Goal: Check status: Check status

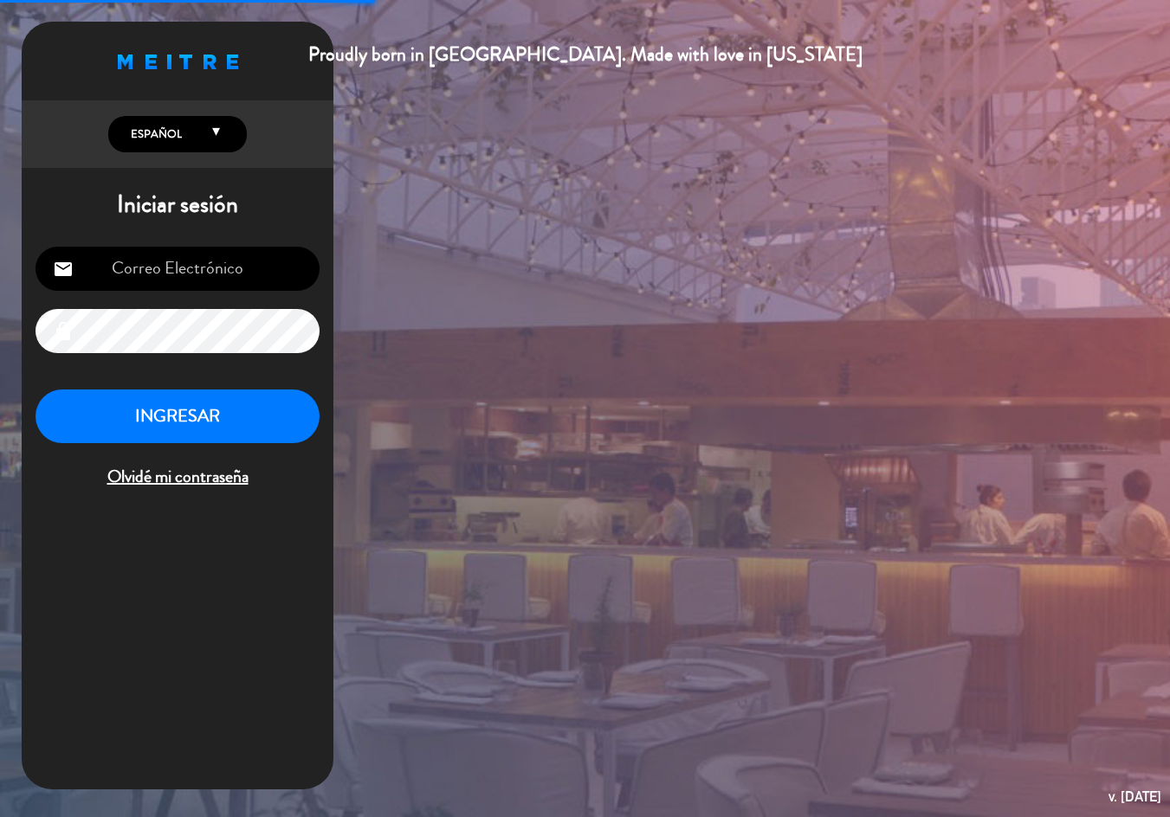
type input "[PERSON_NAME][EMAIL_ADDRESS][DOMAIN_NAME]"
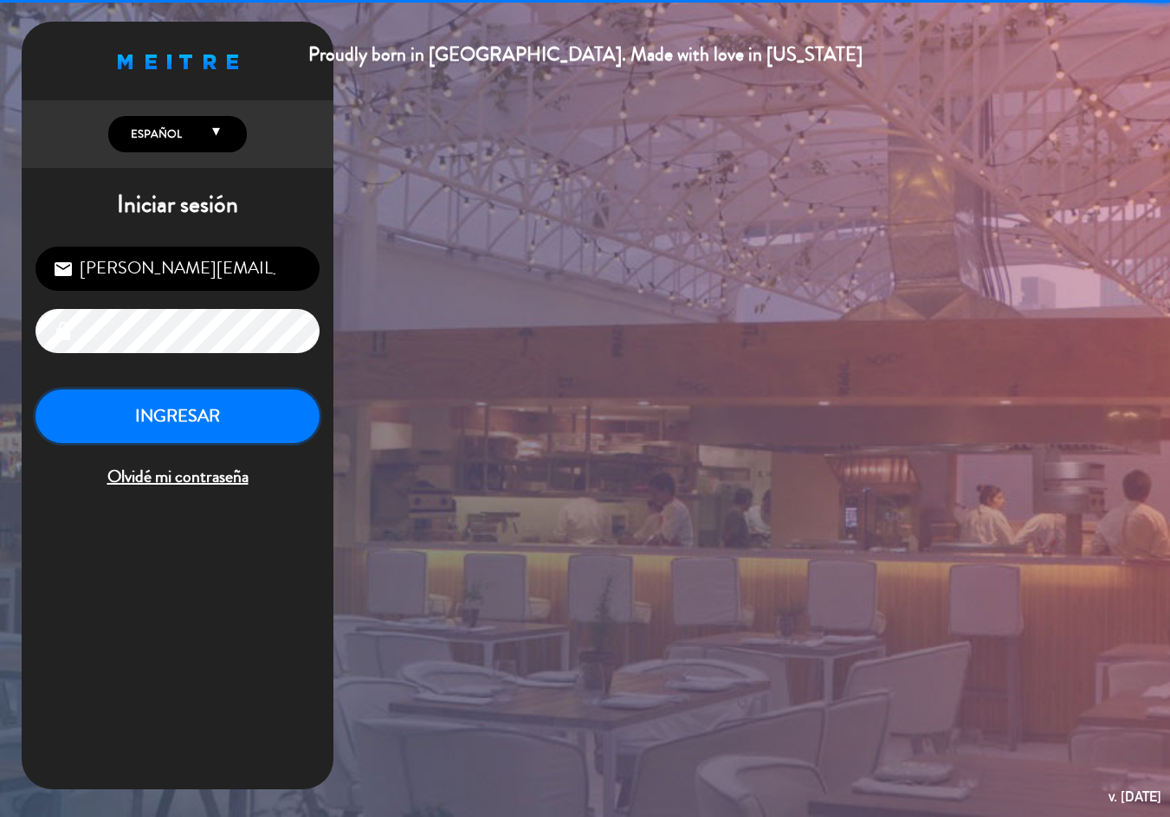
click at [168, 416] on button "INGRESAR" at bounding box center [178, 417] width 284 height 55
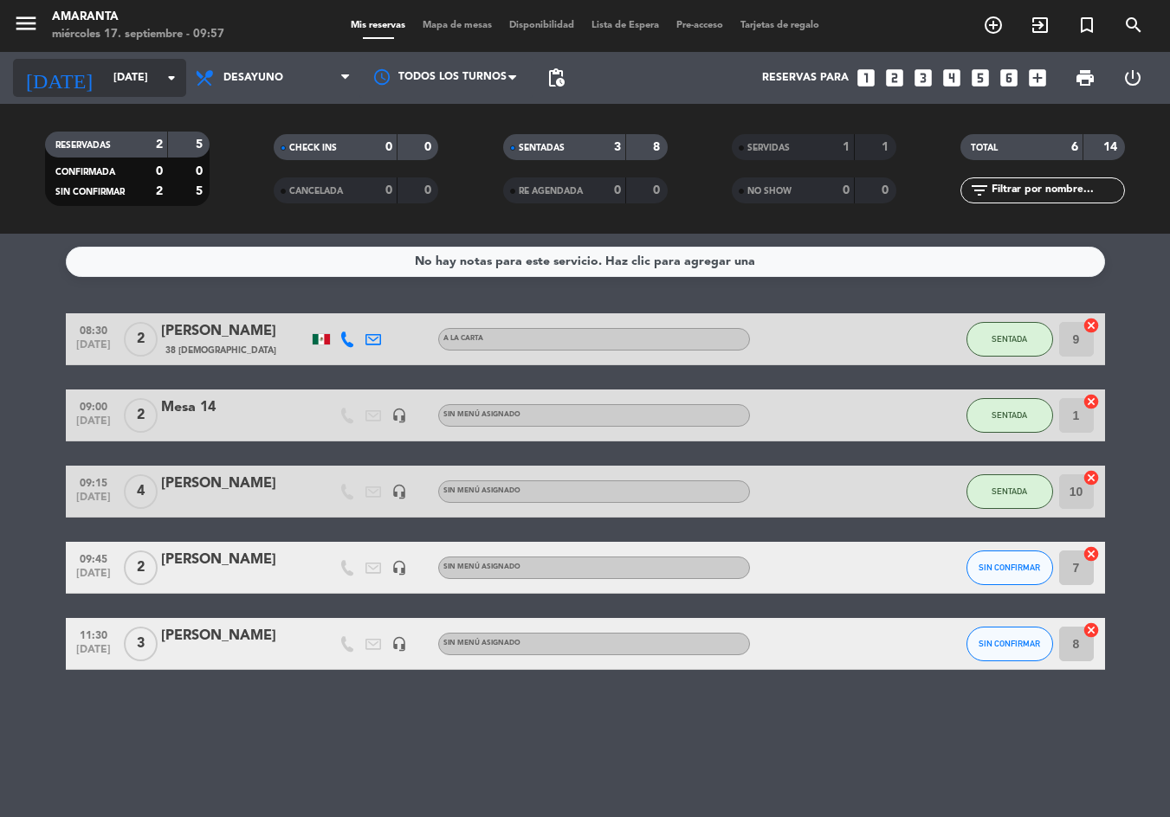
click at [151, 78] on input "[DATE]" at bounding box center [178, 77] width 146 height 29
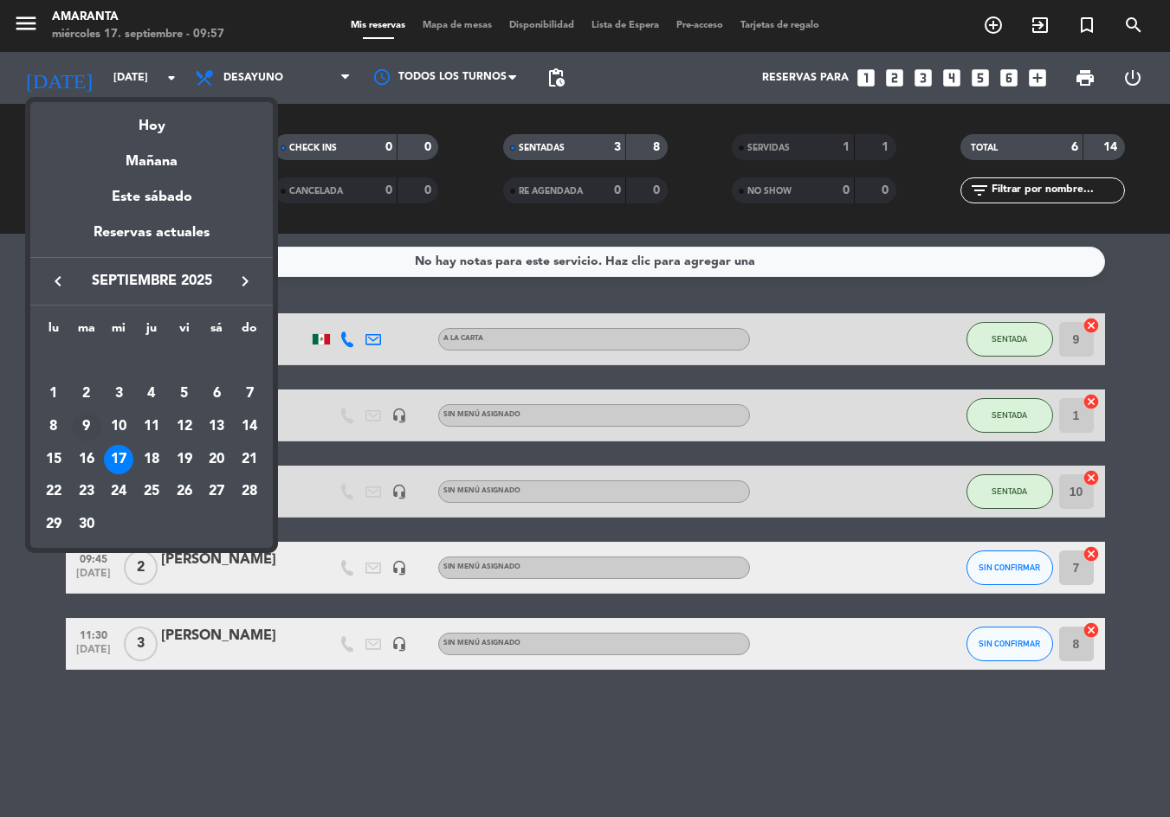
click at [92, 424] on div "9" at bounding box center [86, 426] width 29 height 29
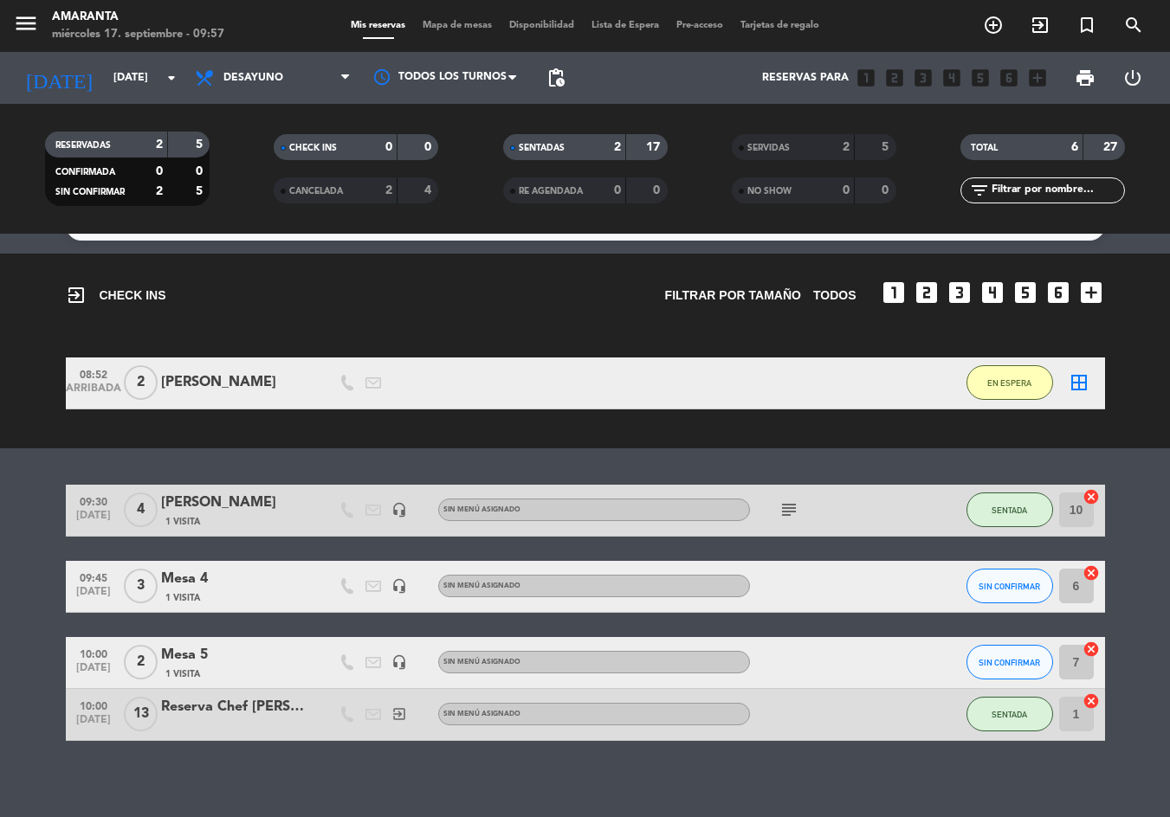
scroll to position [47, 0]
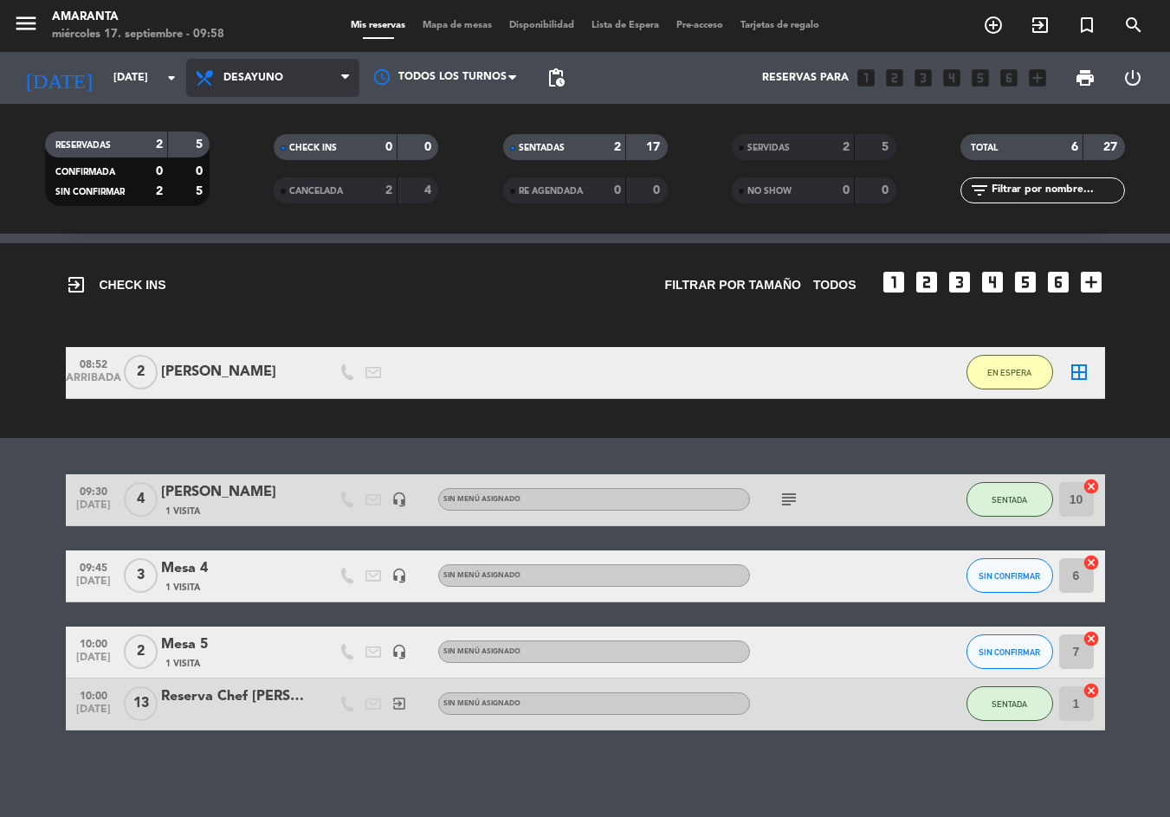
click at [328, 68] on span "Desayuno" at bounding box center [272, 78] width 173 height 38
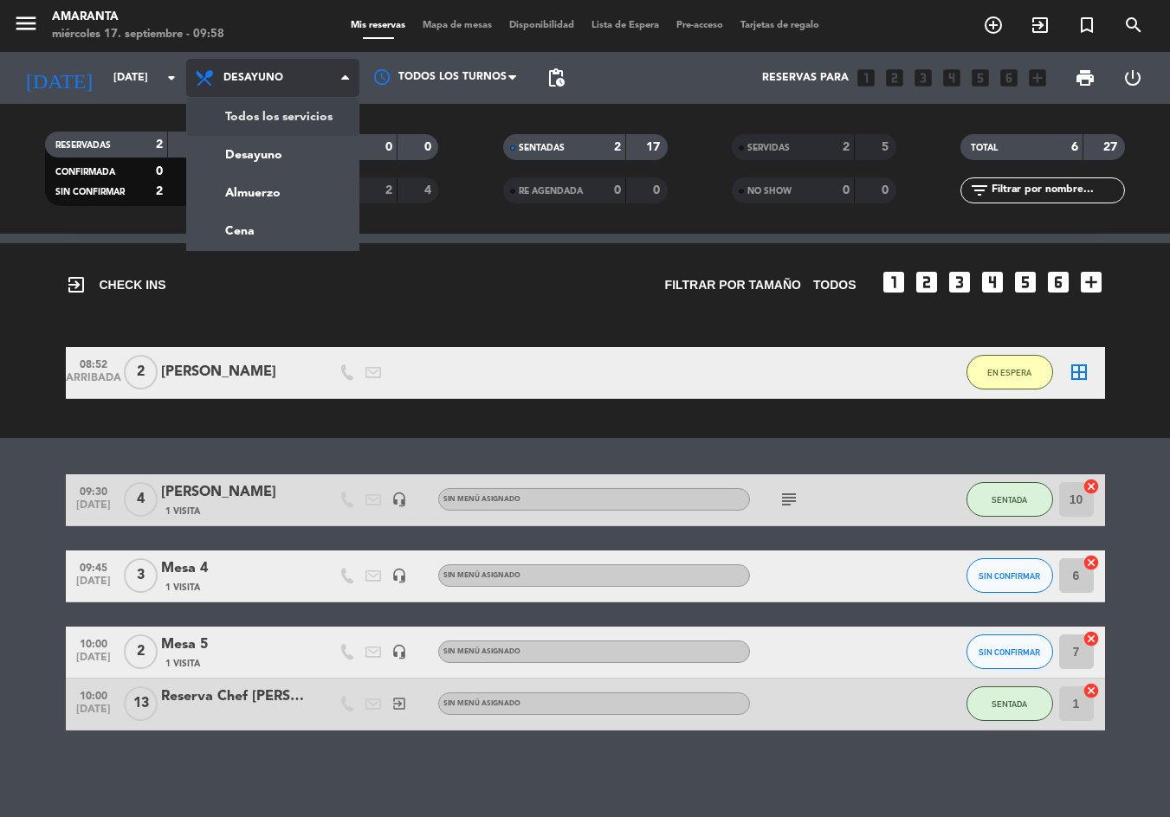
click at [316, 125] on div "menu Amaranta [DATE] 17. septiembre - 09:58 Mis reservas Mapa de mesas Disponib…" at bounding box center [585, 117] width 1170 height 234
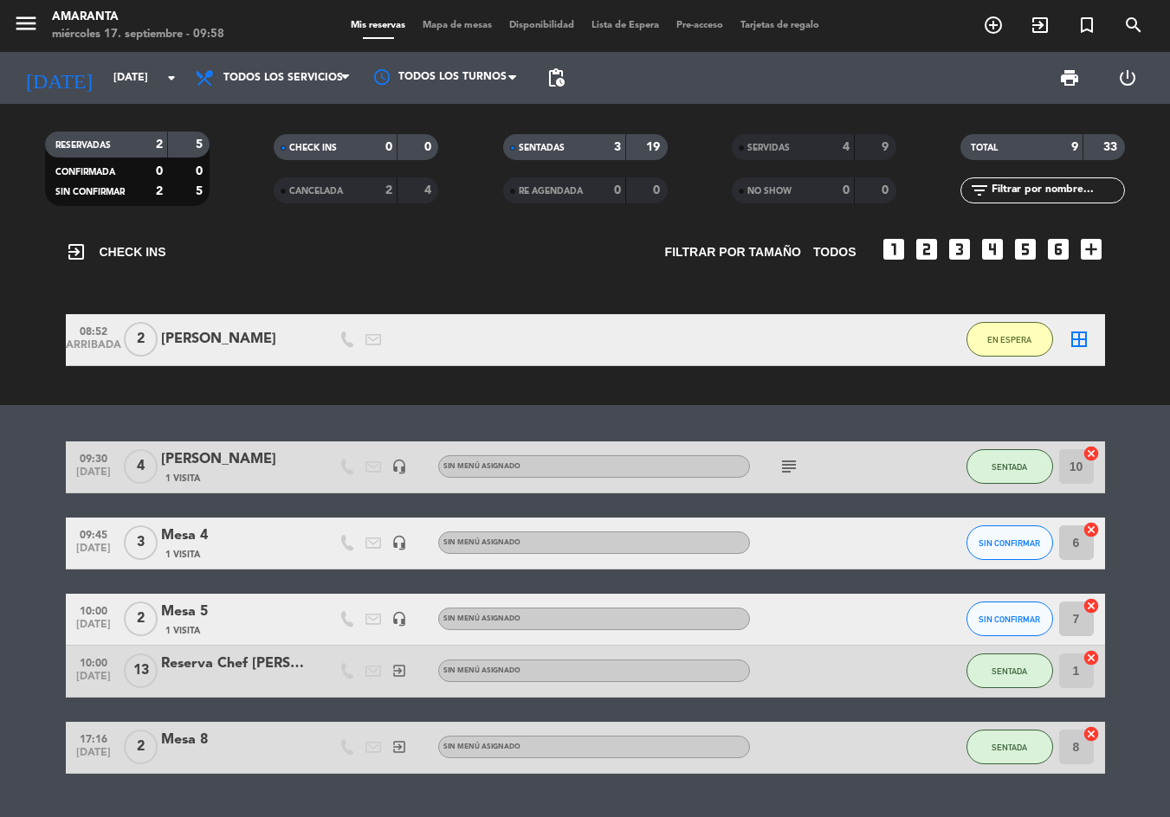
scroll to position [0, 0]
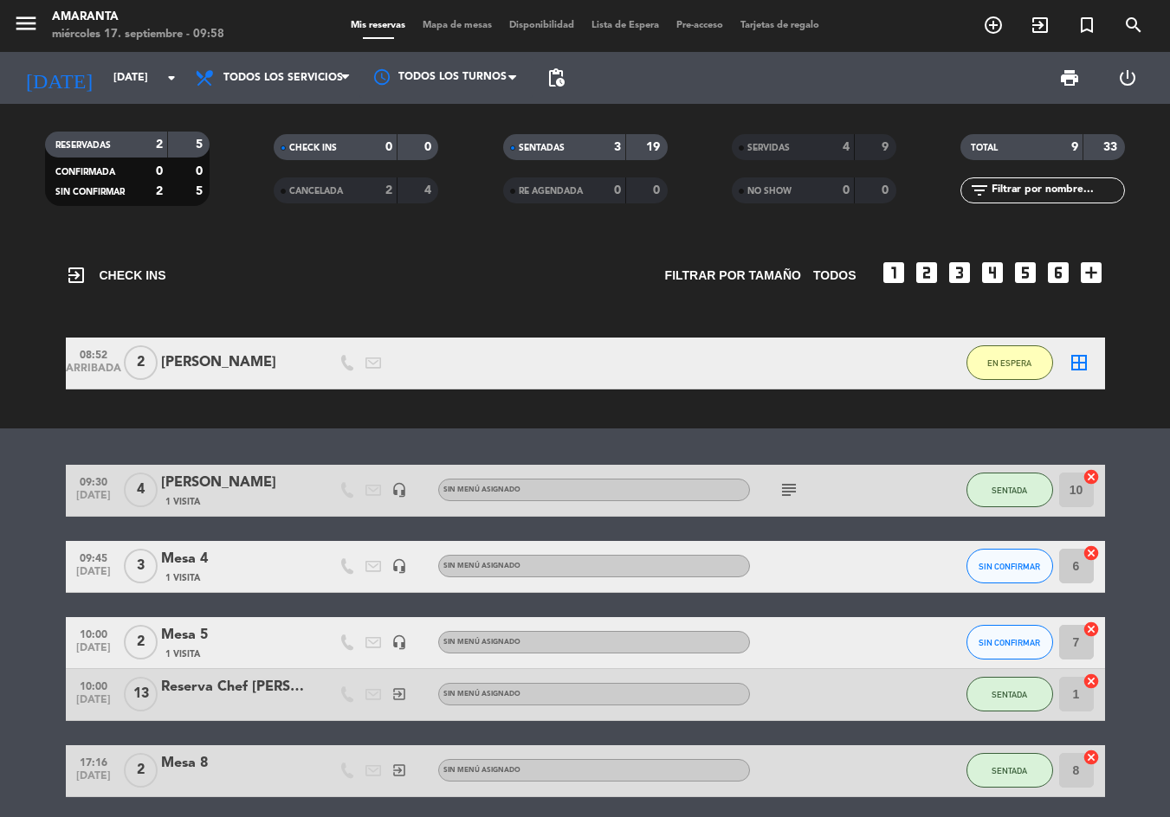
click at [1106, 151] on strong "33" at bounding box center [1111, 147] width 17 height 12
click at [1050, 152] on div "9" at bounding box center [1061, 148] width 35 height 20
click at [814, 148] on div "SERVIDAS" at bounding box center [776, 148] width 80 height 20
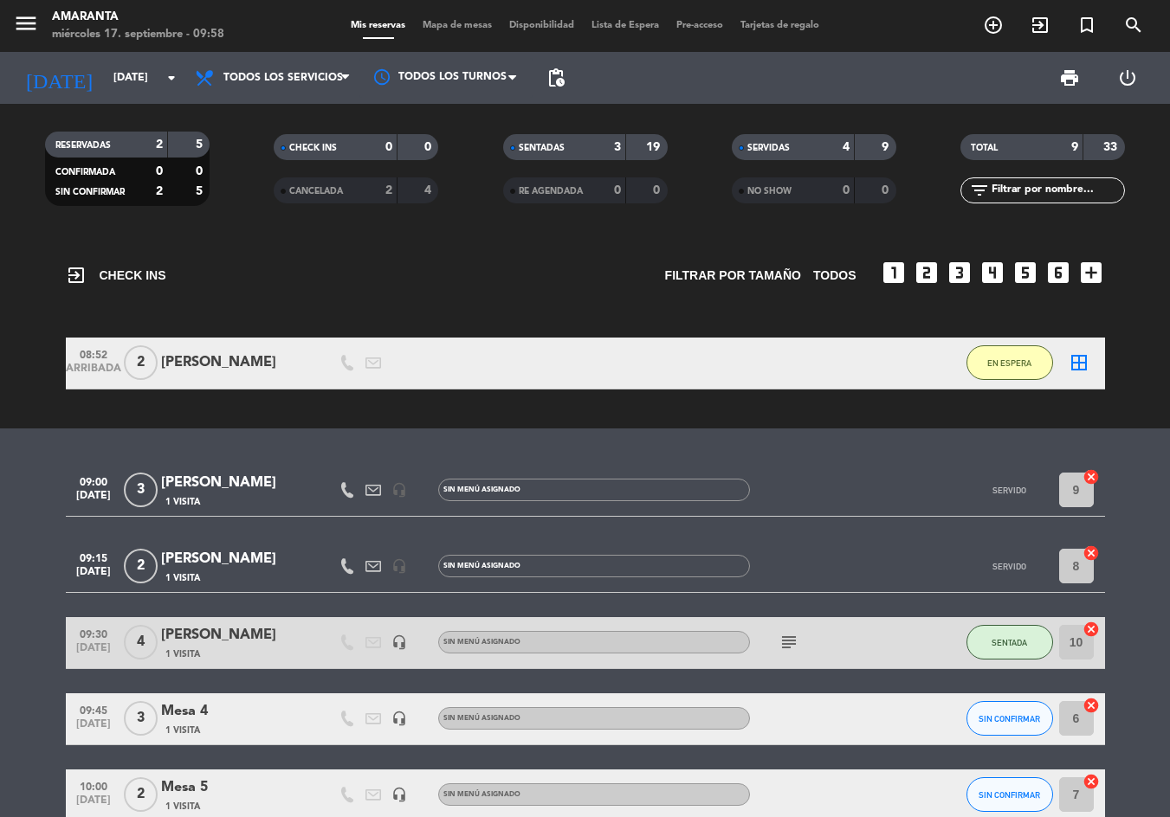
click at [115, 170] on span "CONFIRMADA" at bounding box center [85, 172] width 60 height 9
drag, startPoint x: 192, startPoint y: 165, endPoint x: 211, endPoint y: 127, distance: 41.8
click at [193, 165] on div "0" at bounding box center [188, 172] width 33 height 20
click at [179, 81] on icon "arrow_drop_down" at bounding box center [171, 78] width 21 height 21
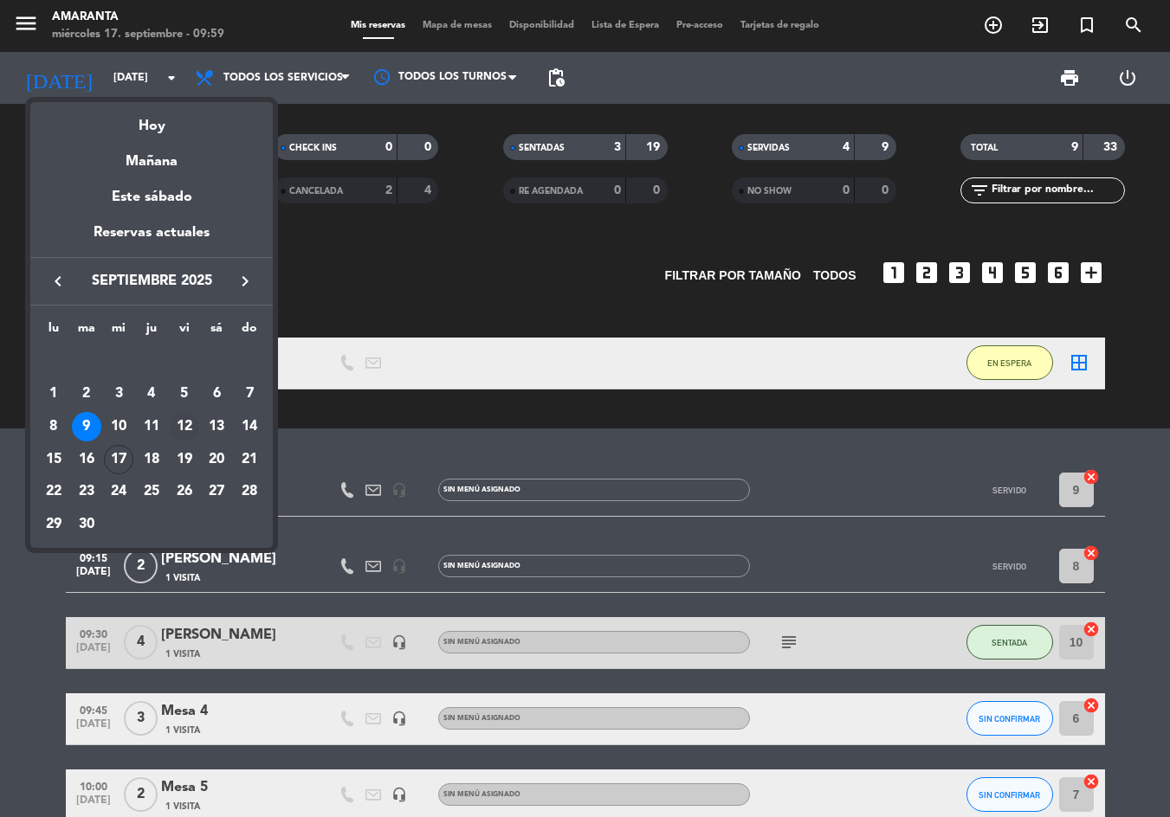
click at [191, 418] on div "12" at bounding box center [184, 426] width 29 height 29
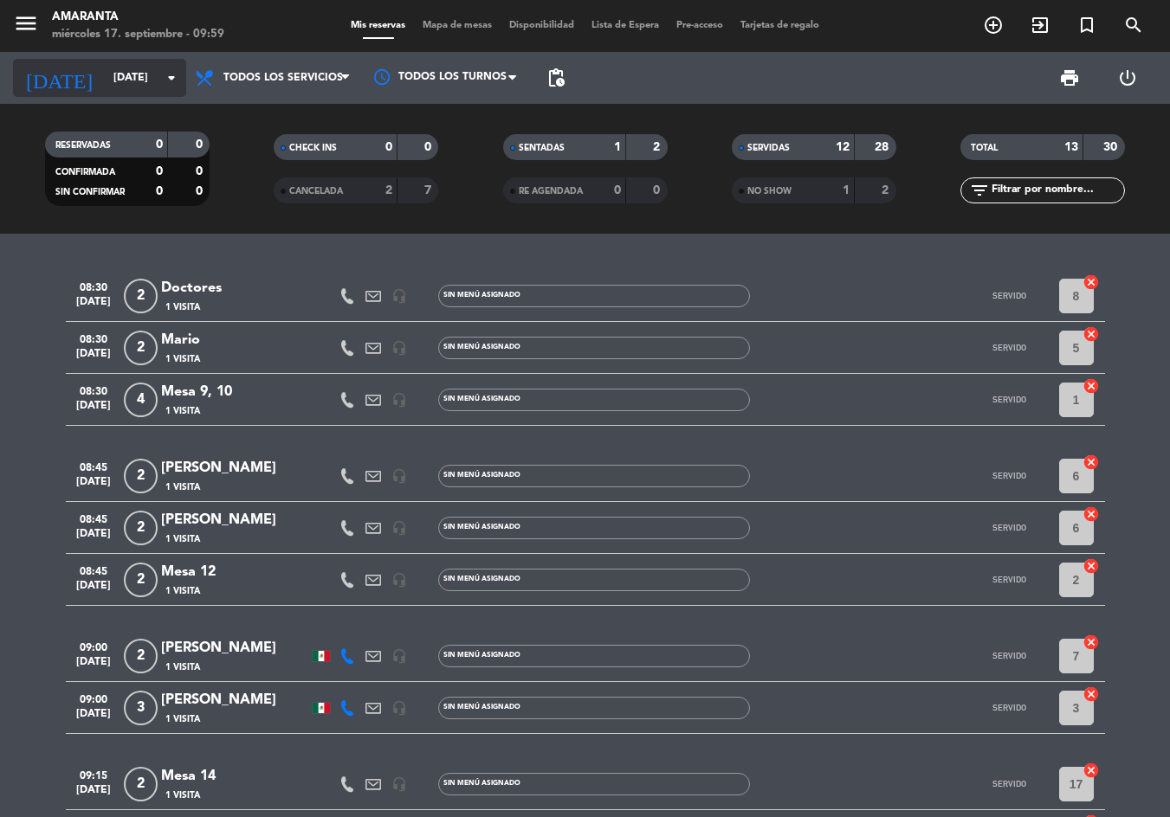
click at [174, 76] on icon "arrow_drop_down" at bounding box center [171, 78] width 21 height 21
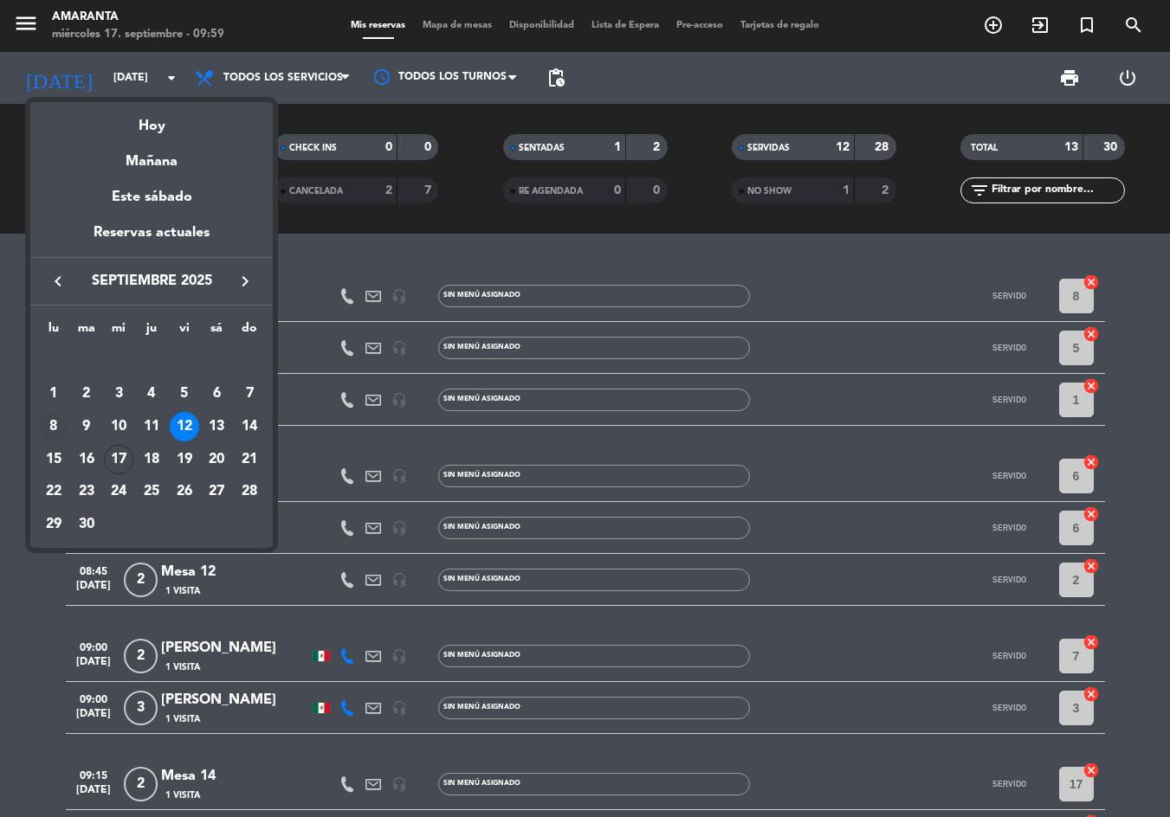
click at [59, 422] on div "8" at bounding box center [53, 426] width 29 height 29
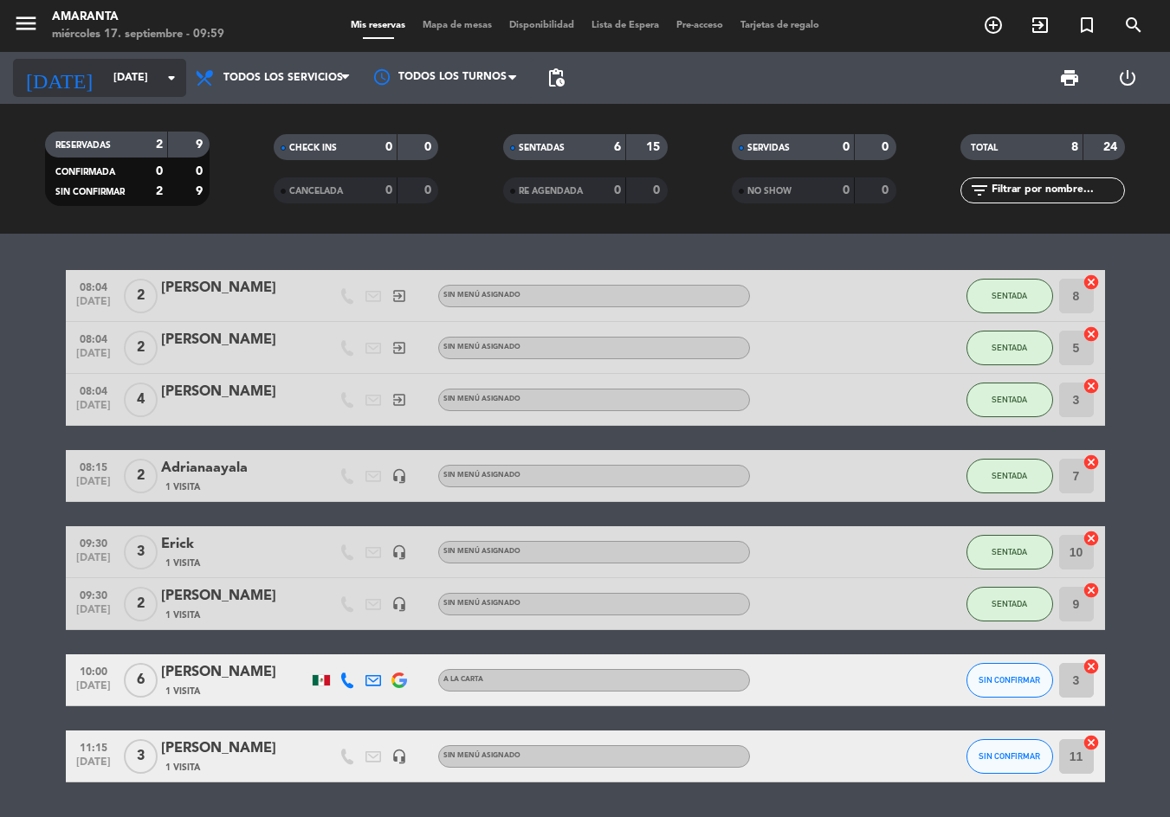
click at [163, 65] on input "[DATE]" at bounding box center [178, 77] width 146 height 29
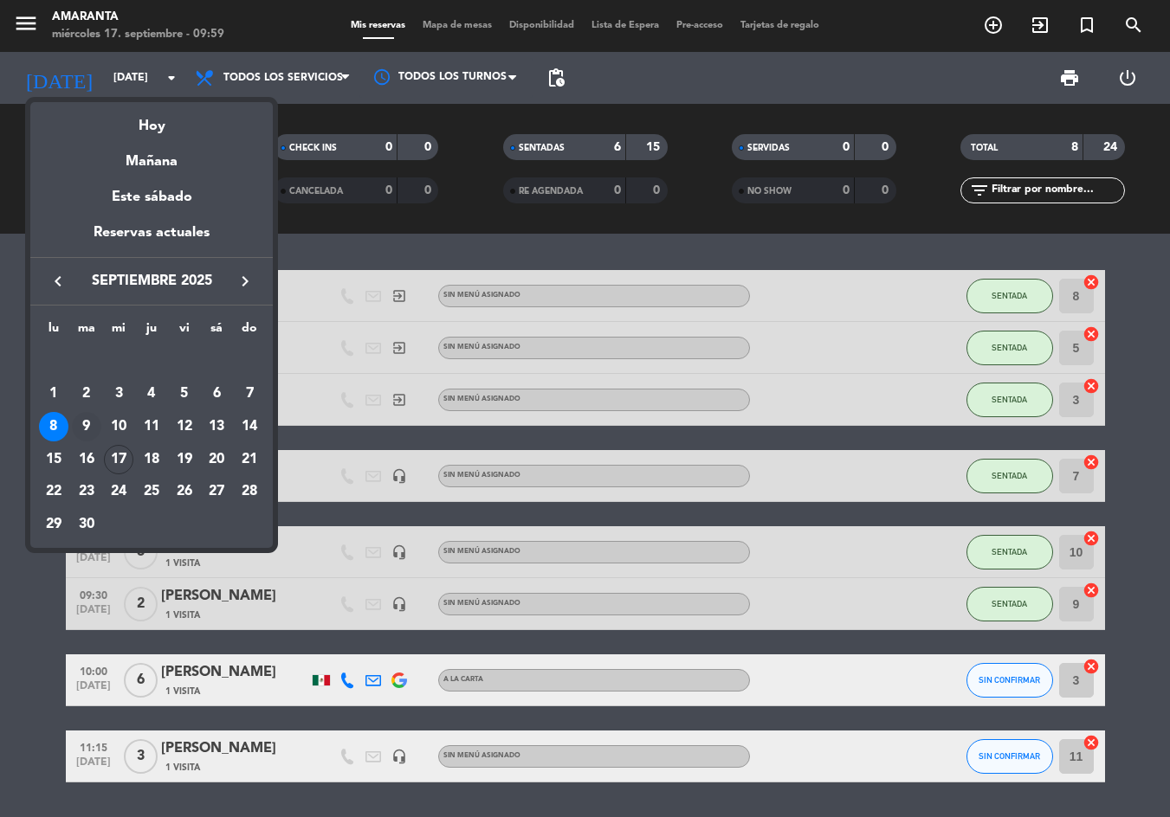
click at [83, 425] on div "9" at bounding box center [86, 426] width 29 height 29
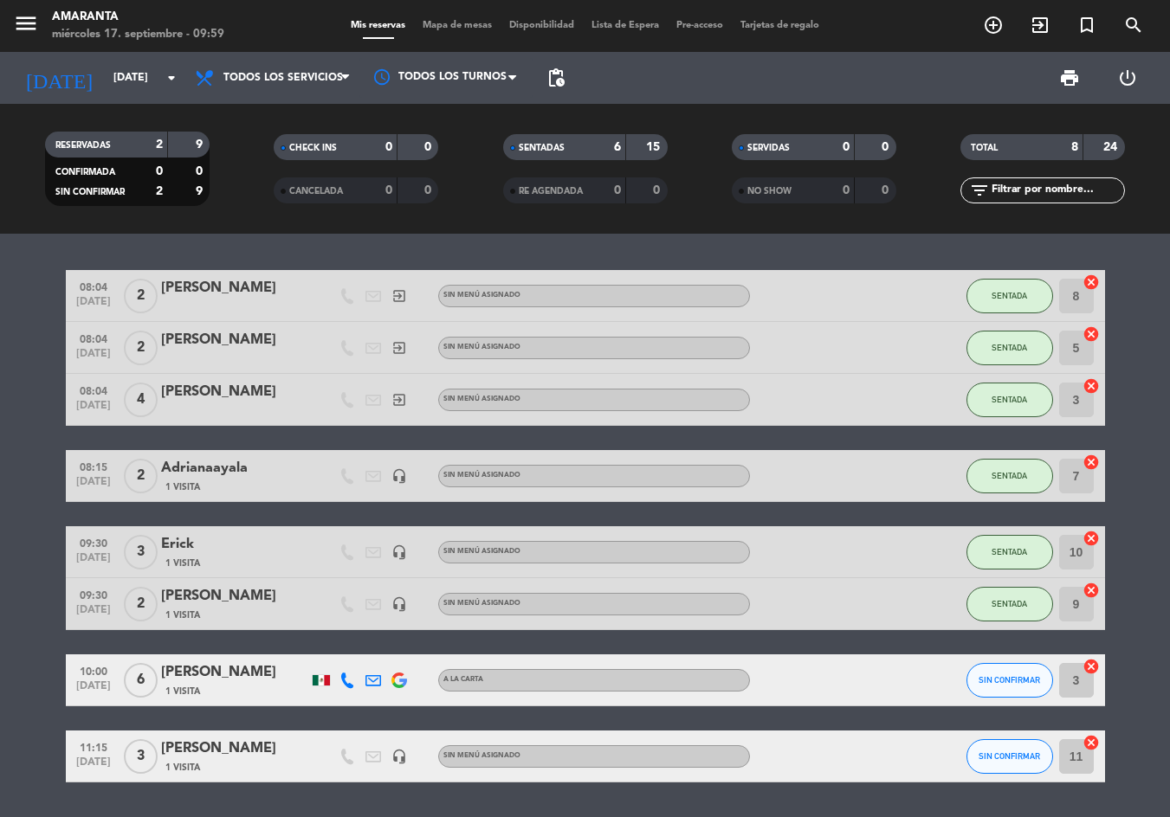
type input "[DATE]"
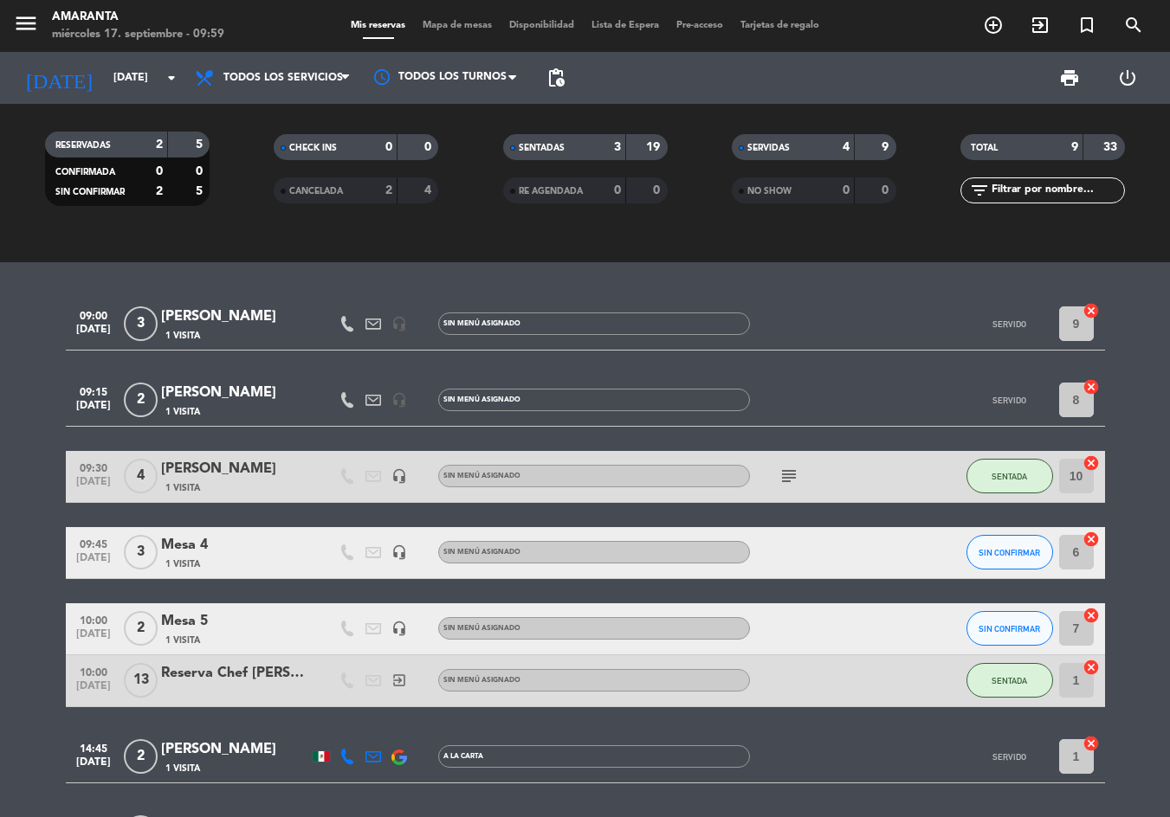
scroll to position [173, 0]
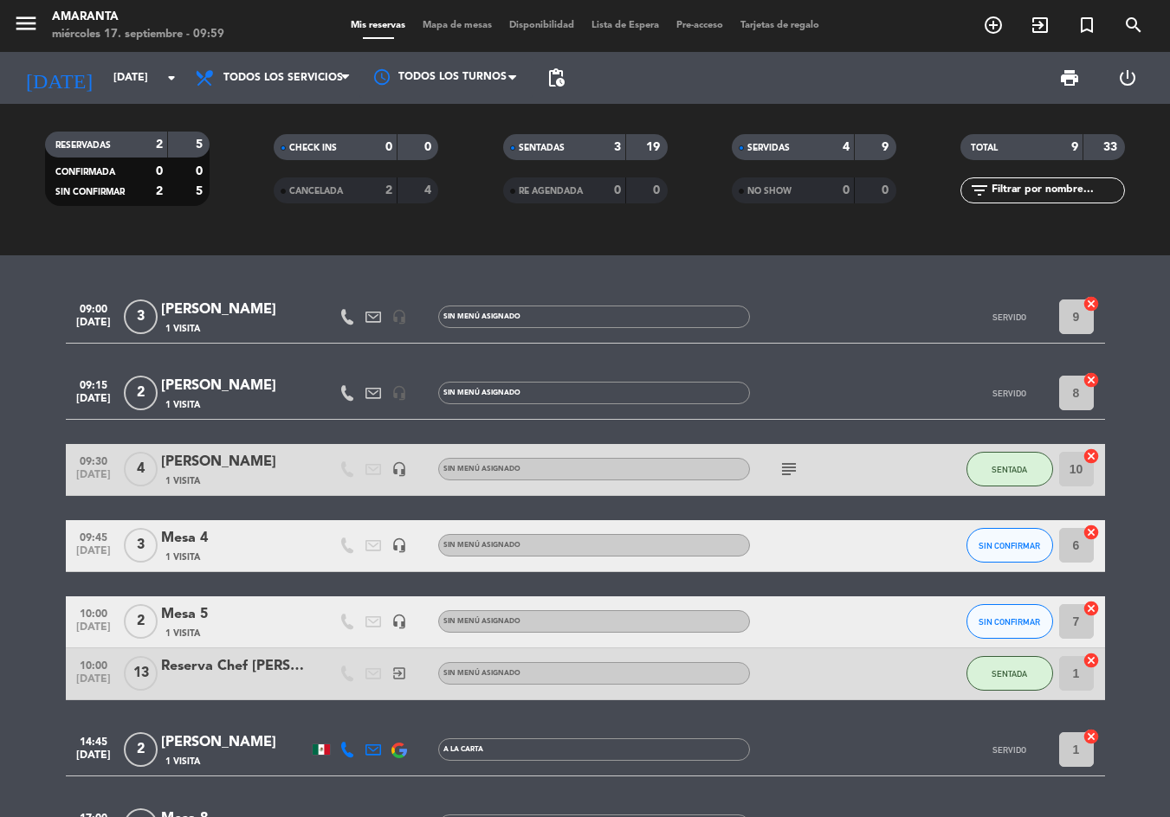
click at [145, 315] on span "3" at bounding box center [141, 317] width 34 height 35
click at [240, 313] on div "[PERSON_NAME]" at bounding box center [234, 310] width 147 height 23
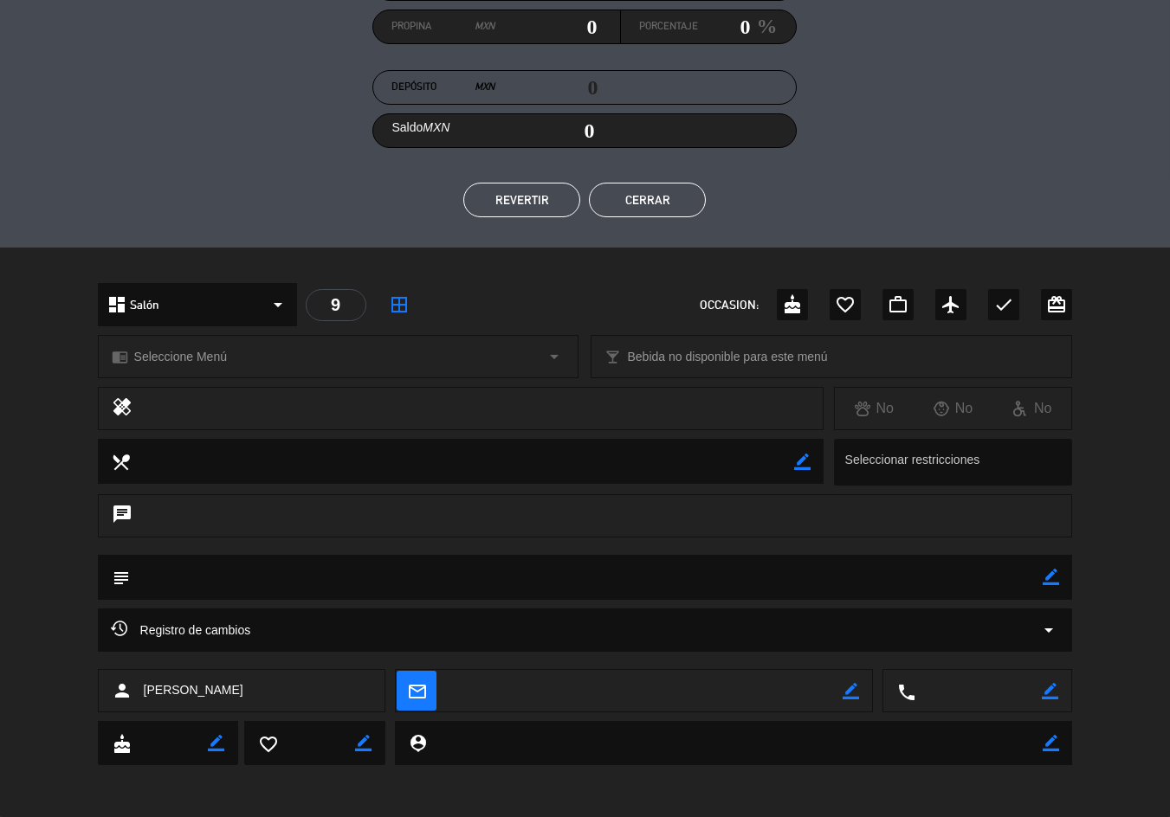
scroll to position [0, 0]
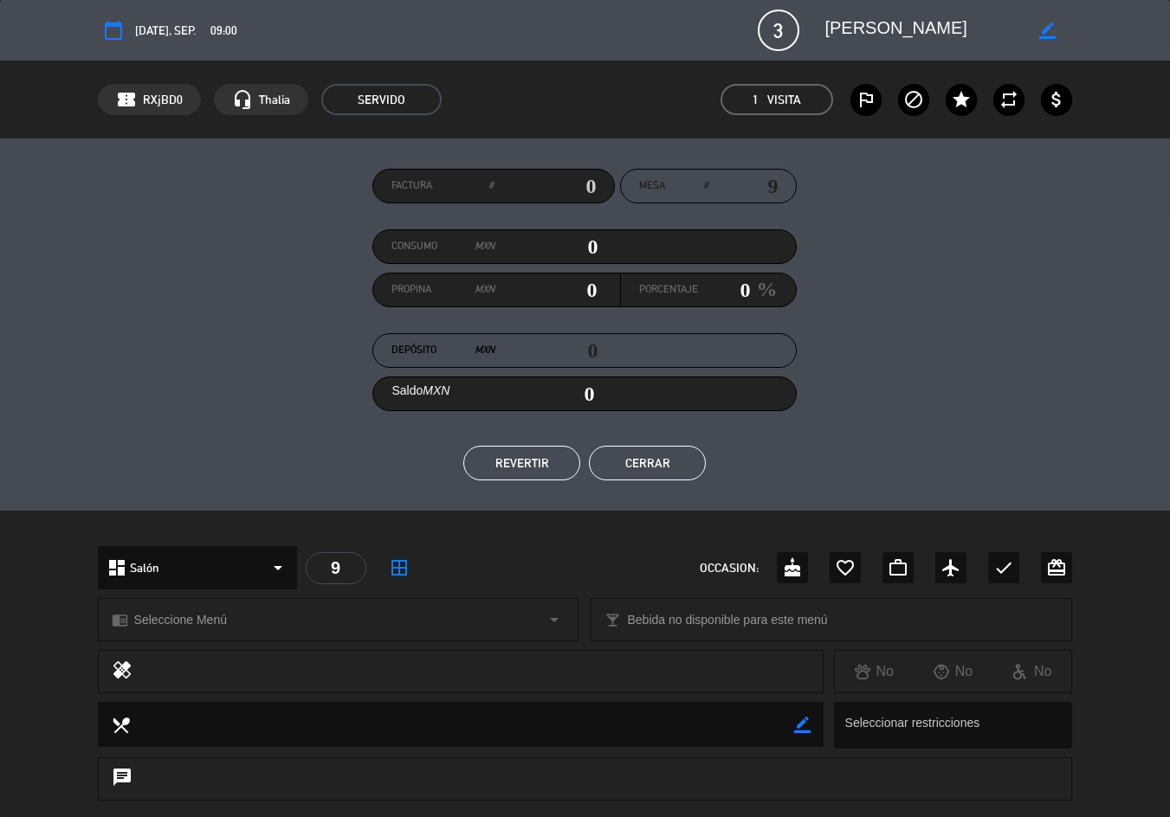
click at [228, 319] on div "Factura # Mesa # 9 Consumo MXN 0 Propina MXN 0 Porcentaje 0 % Depósito MXN 0 Sa…" at bounding box center [585, 325] width 975 height 312
